Goal: Task Accomplishment & Management: Manage account settings

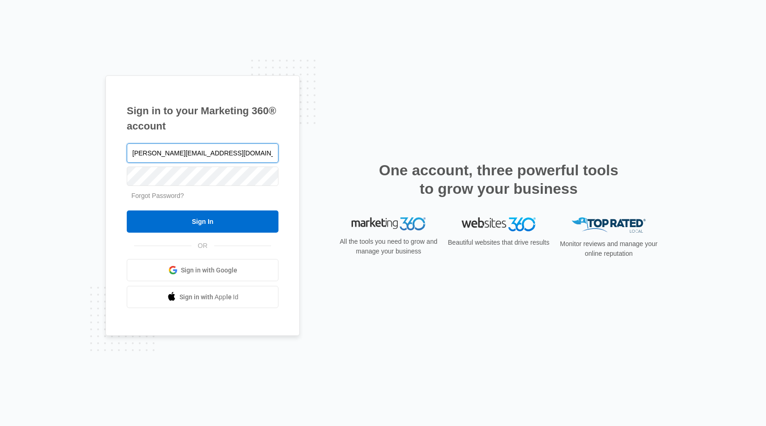
type input "[PERSON_NAME][EMAIL_ADDRESS][DOMAIN_NAME]"
click at [170, 195] on link "Forgot Password?" at bounding box center [157, 195] width 53 height 7
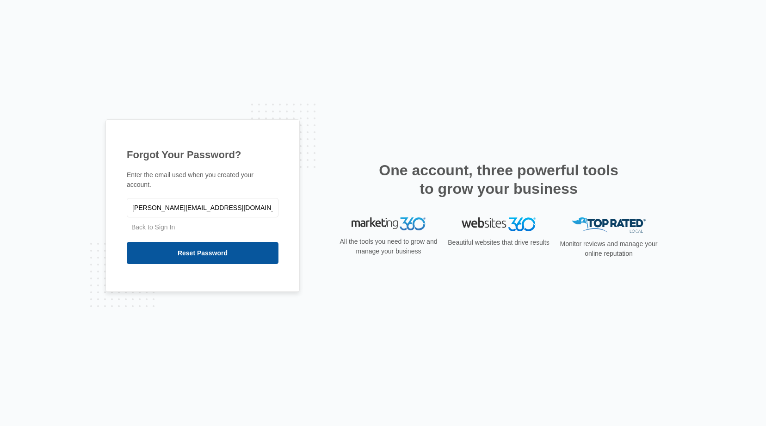
type input "[PERSON_NAME][EMAIL_ADDRESS][DOMAIN_NAME]"
click at [198, 250] on input "Reset Password" at bounding box center [203, 253] width 152 height 22
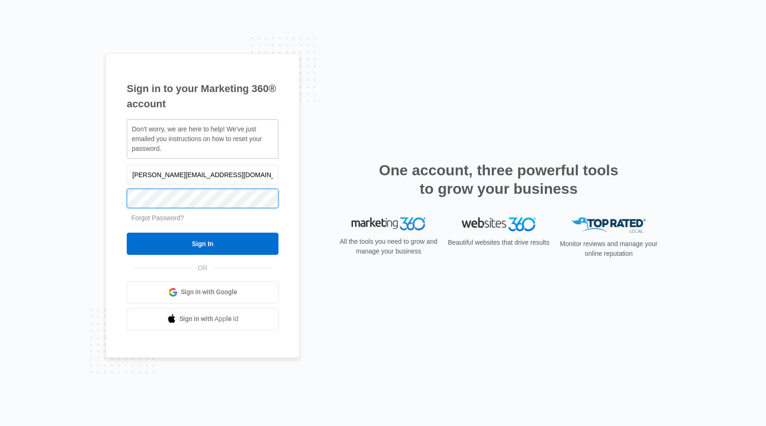
click at [203, 243] on input "Sign In" at bounding box center [203, 244] width 152 height 22
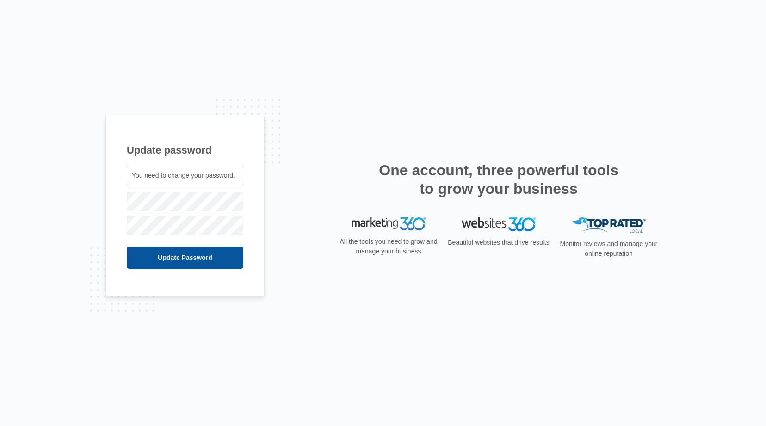
click at [208, 257] on input "Update Password" at bounding box center [185, 257] width 117 height 22
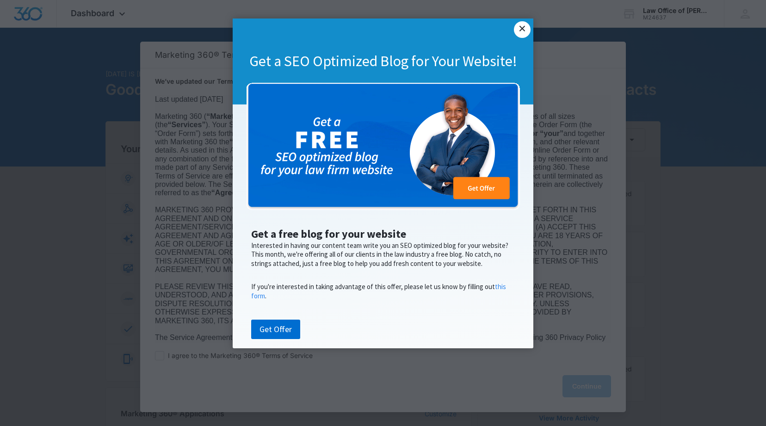
click at [520, 31] on link "×" at bounding box center [522, 29] width 17 height 17
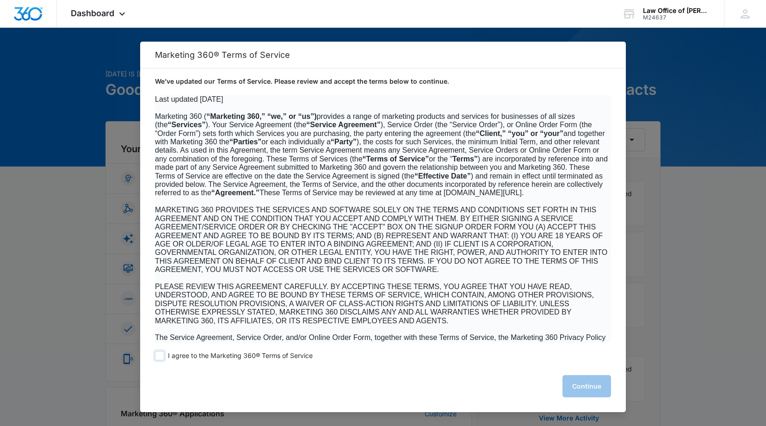
click at [164, 355] on span at bounding box center [159, 355] width 9 height 9
click at [164, 355] on input "I agree to the Marketing 360® Terms of Service" at bounding box center [159, 355] width 9 height 9
checkbox input "true"
drag, startPoint x: 596, startPoint y: 386, endPoint x: 595, endPoint y: 381, distance: 4.7
click at [596, 386] on button "Continue" at bounding box center [586, 386] width 49 height 22
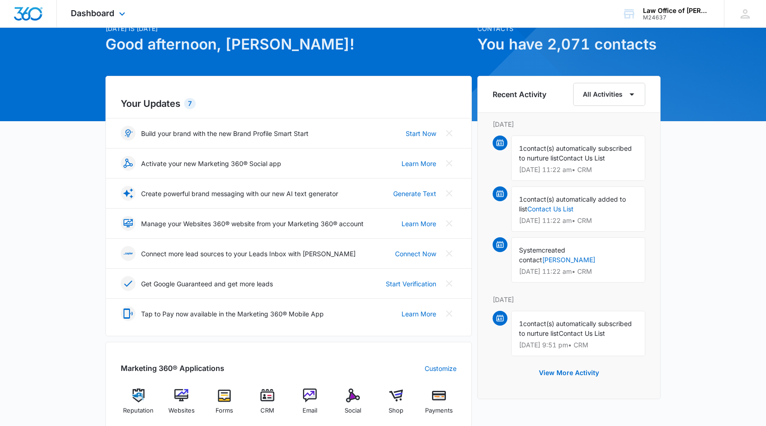
scroll to position [44, 0]
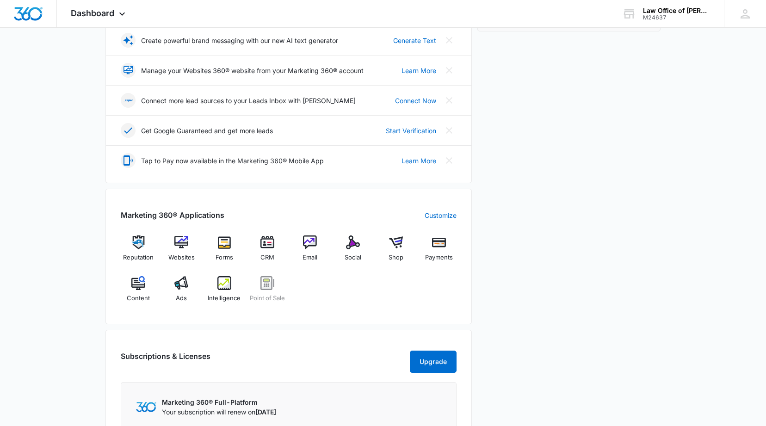
scroll to position [204, 0]
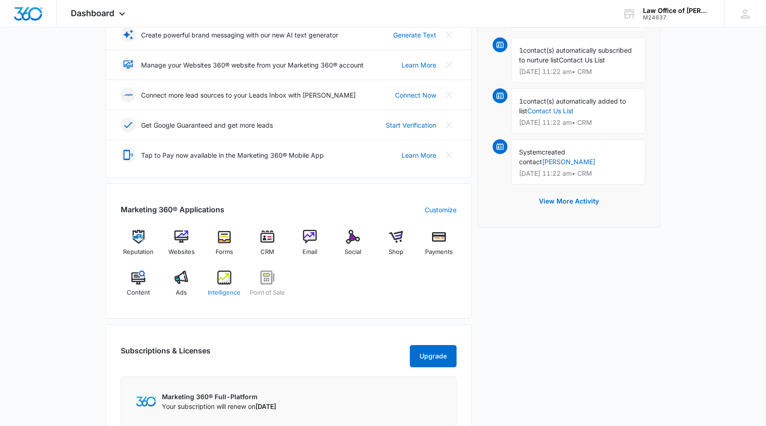
click at [229, 277] on img at bounding box center [224, 277] width 14 height 14
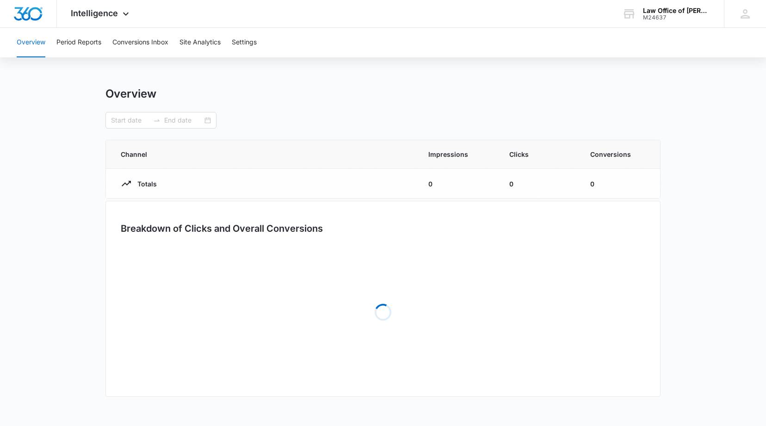
type input "[DATE]"
